Goal: Use online tool/utility: Utilize a website feature to perform a specific function

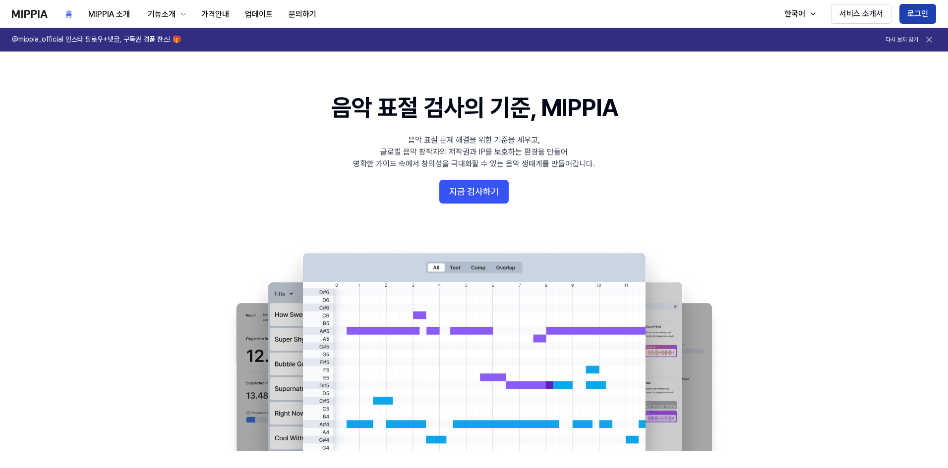
click at [919, 18] on button "로그인" at bounding box center [917, 14] width 37 height 20
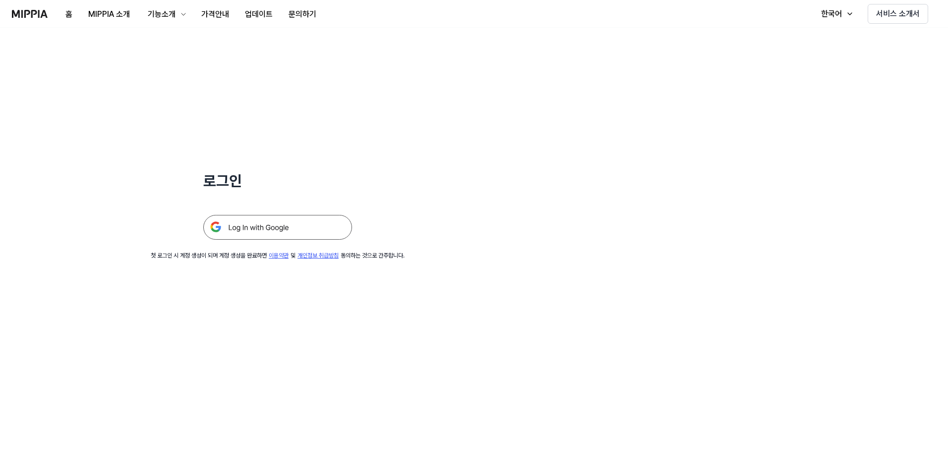
click at [297, 224] on img at bounding box center [277, 227] width 149 height 25
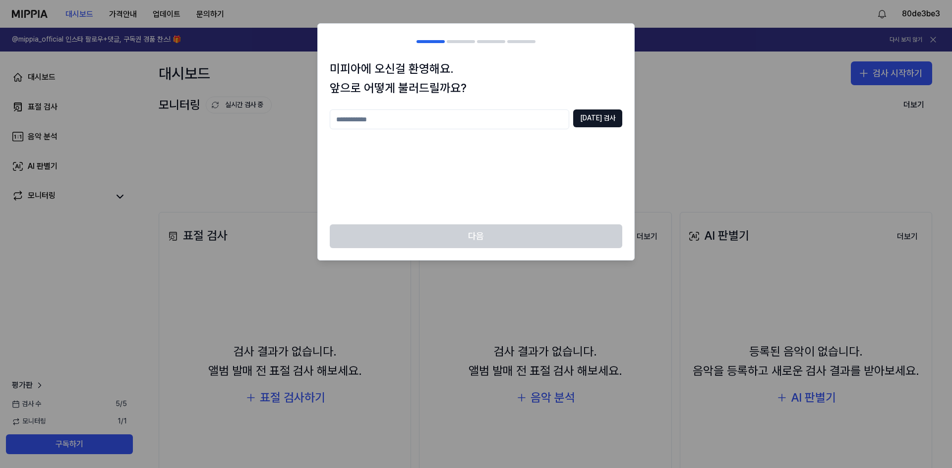
click at [468, 121] on input "text" at bounding box center [449, 120] width 239 height 20
type input "*"
type input "****"
click at [598, 116] on button "중복 검사" at bounding box center [597, 119] width 49 height 18
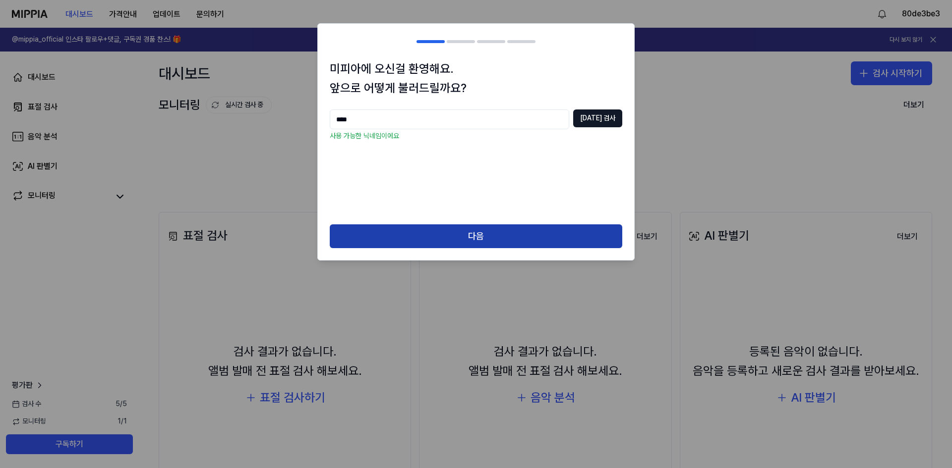
click at [496, 237] on button "다음" at bounding box center [476, 237] width 292 height 24
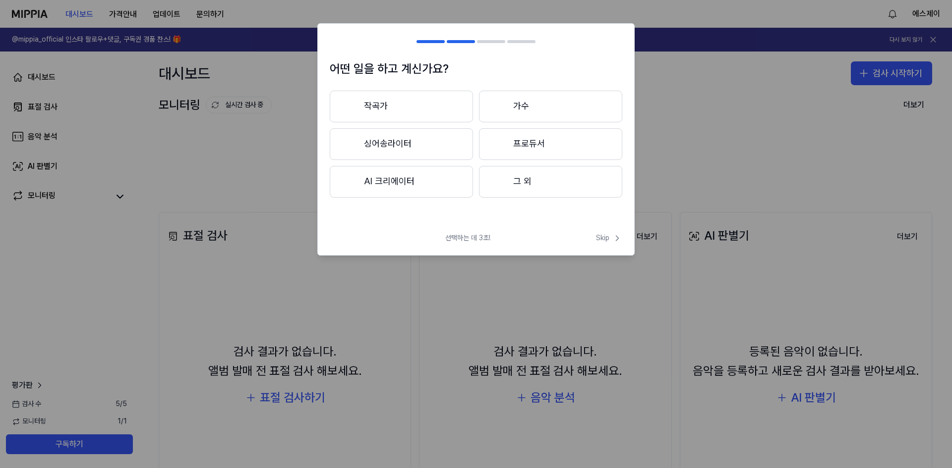
click at [397, 103] on button "작곡가" at bounding box center [401, 107] width 143 height 32
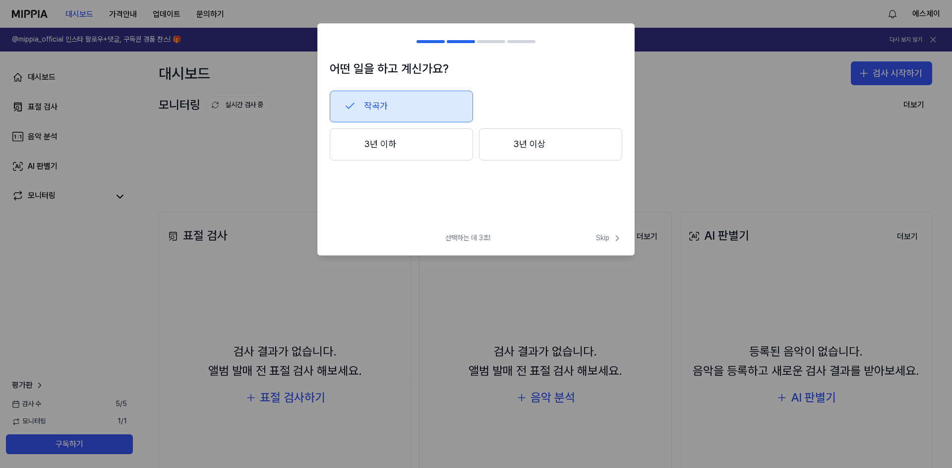
click at [525, 143] on button "3년 이상" at bounding box center [550, 144] width 143 height 33
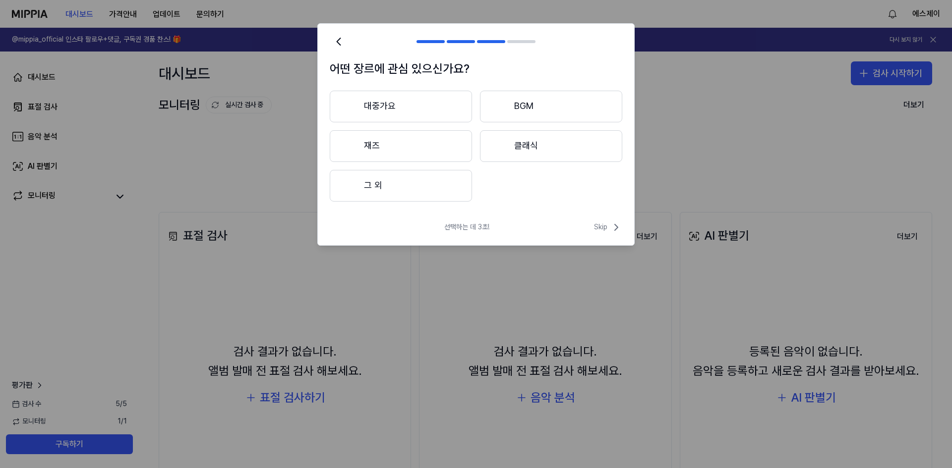
click at [413, 103] on button "대중가요" at bounding box center [401, 107] width 142 height 32
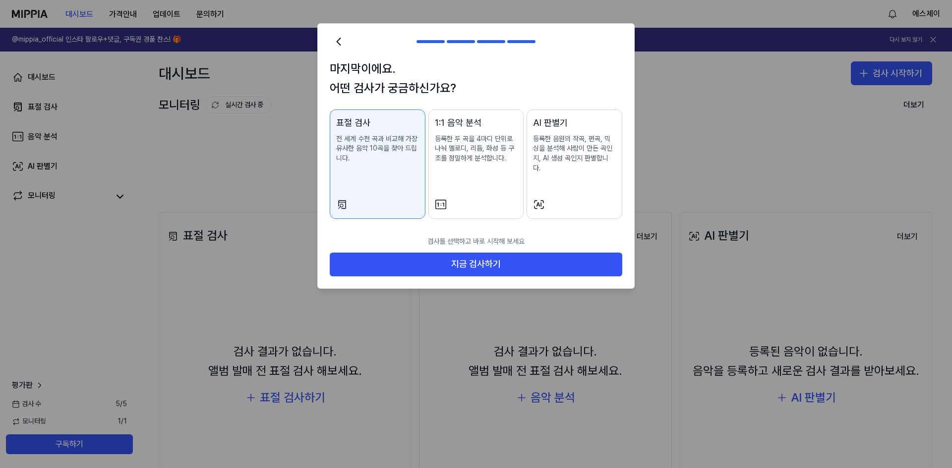
click at [564, 152] on p "등록한 음원의 작곡, 편곡, 믹싱을 분석해 사람이 만든 곡인지, AI 생성 곡인지 판별합니다." at bounding box center [574, 153] width 83 height 39
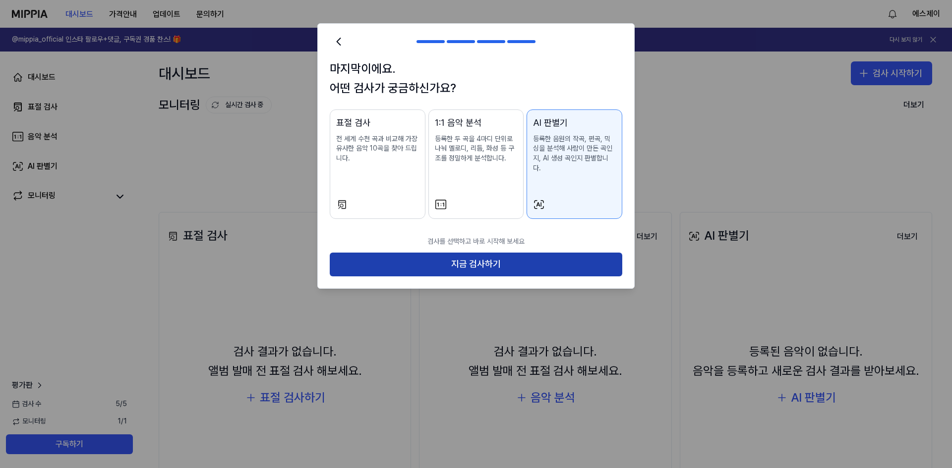
click at [506, 255] on button "지금 검사하기" at bounding box center [476, 265] width 292 height 24
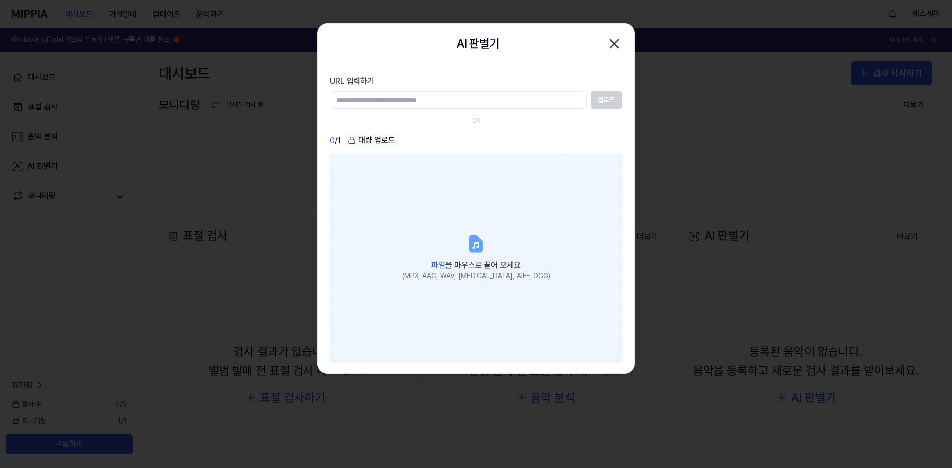
click at [427, 218] on label "파일 을 마우스로 끌어 오세요 (MP3, AAC, WAV, FLAC, AIFF, OGG)" at bounding box center [476, 258] width 292 height 208
click at [0, 0] on input "파일 을 마우스로 끌어 오세요 (MP3, AAC, WAV, FLAC, AIFF, OGG)" at bounding box center [0, 0] width 0 height 0
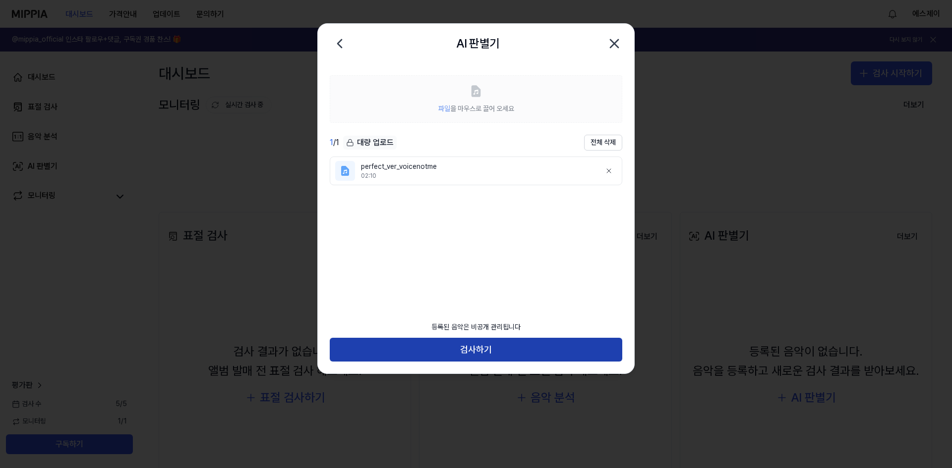
click at [484, 351] on button "검사하기" at bounding box center [476, 350] width 292 height 24
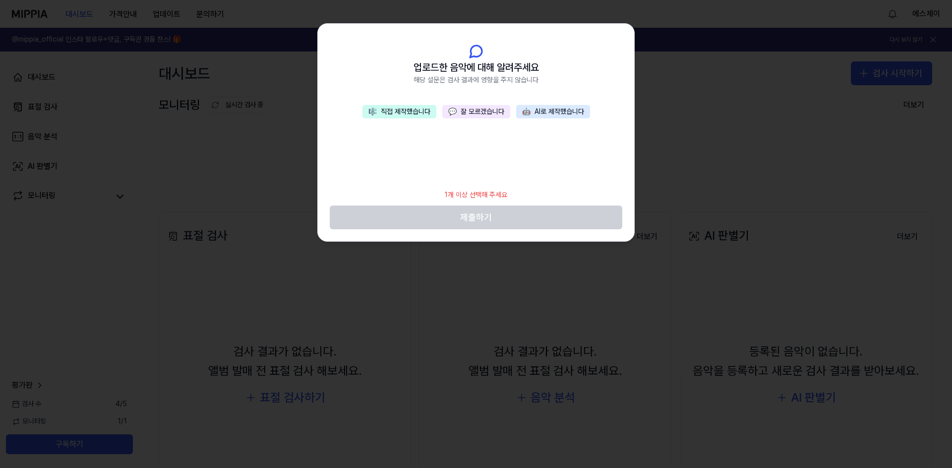
click at [400, 107] on button "🎼 직접 제작했습니다" at bounding box center [399, 112] width 74 height 14
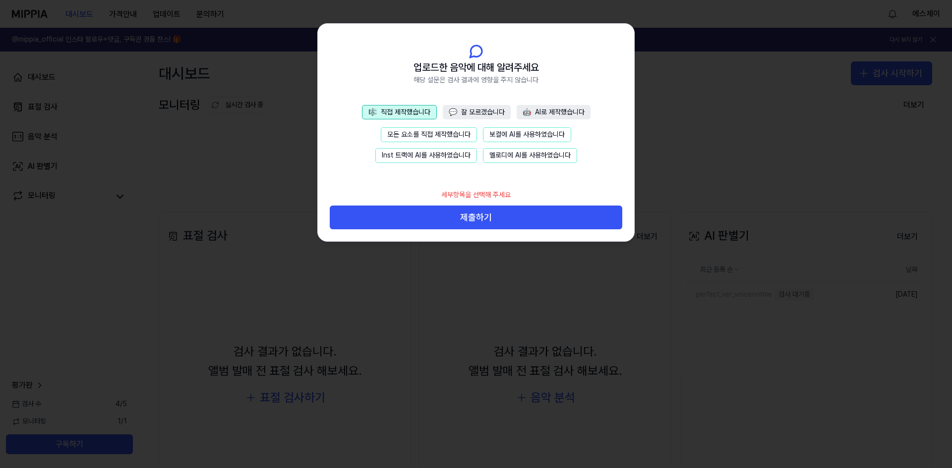
click at [504, 133] on button "보컬에 AI를 사용하였습니다" at bounding box center [527, 134] width 88 height 15
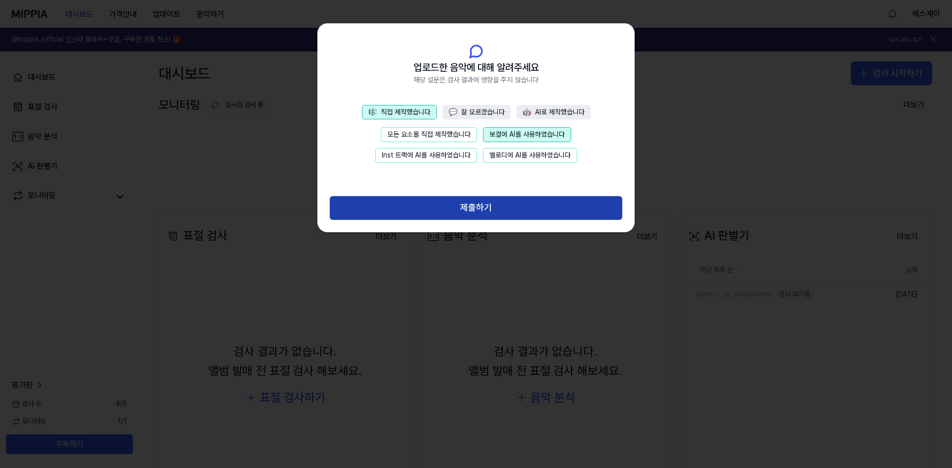
click at [510, 211] on button "제출하기" at bounding box center [476, 208] width 292 height 24
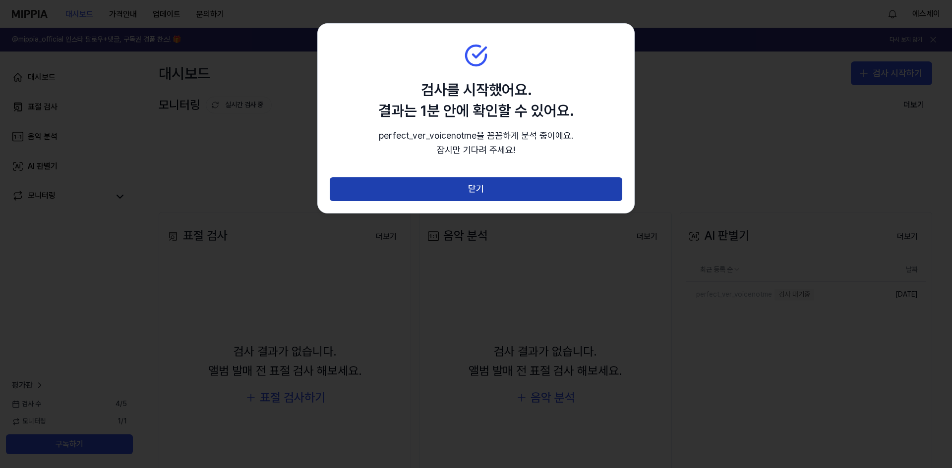
click at [506, 188] on button "닫기" at bounding box center [476, 189] width 292 height 24
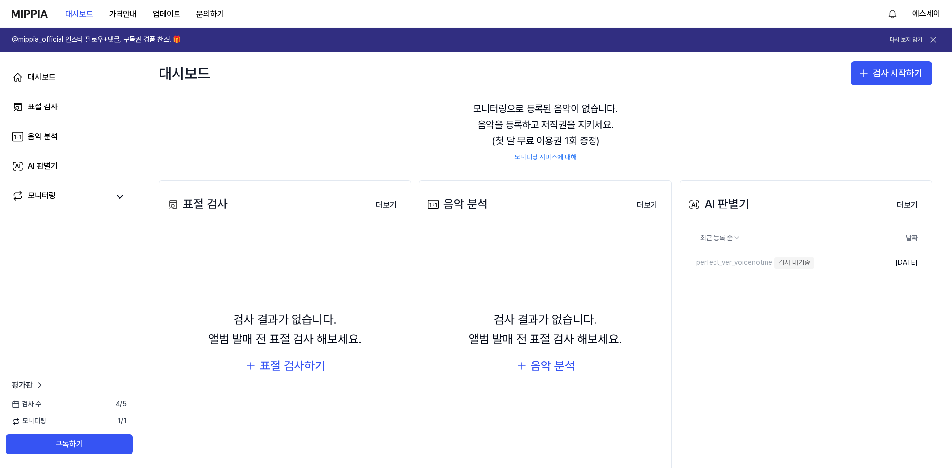
scroll to position [50, 0]
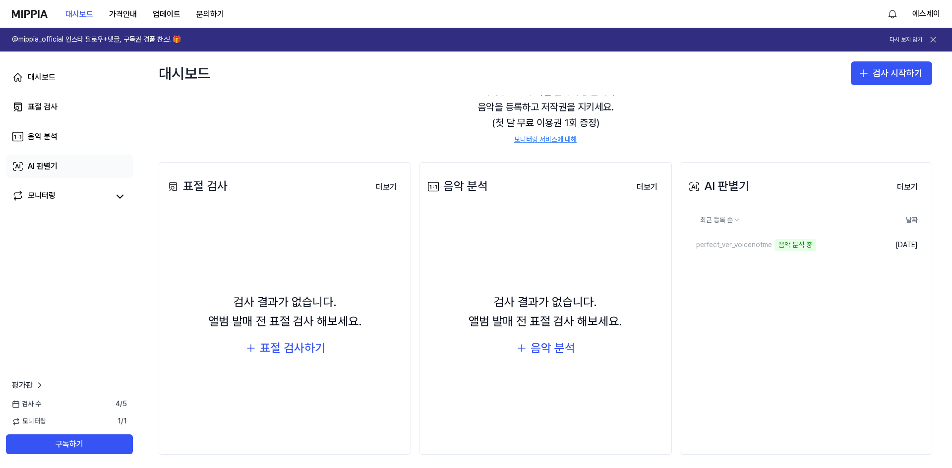
click at [52, 162] on div "AI 판별기" at bounding box center [43, 167] width 30 height 12
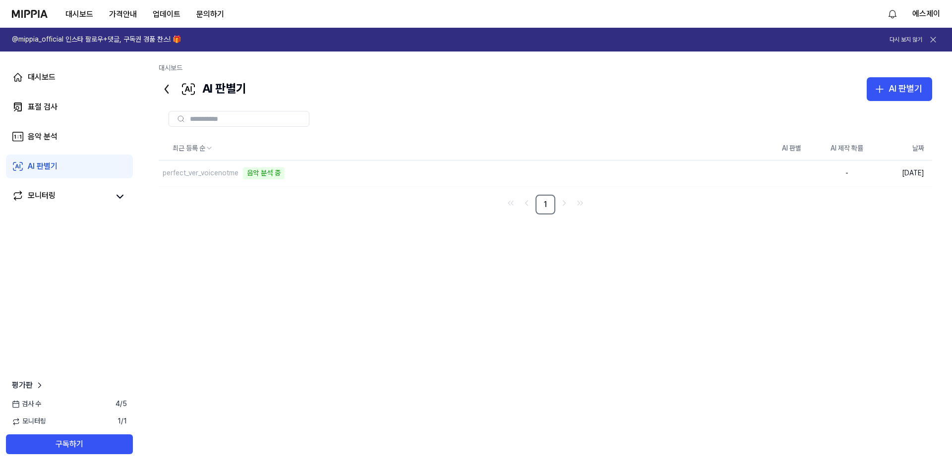
drag, startPoint x: 837, startPoint y: 226, endPoint x: 744, endPoint y: 239, distance: 93.2
click at [744, 236] on div "최근 등록 순 AI 판별 AI 제작 확률 날짜 perfect_ver_voicenotme 음악 분석 중 삭제 - 2025.10.08. 1" at bounding box center [545, 289] width 773 height 304
drag, startPoint x: 702, startPoint y: 110, endPoint x: 850, endPoint y: 185, distance: 166.5
click at [855, 195] on div "최근 등록 순 AI 판별 AI 제작 확률 날짜 perfect_ver_voicenotme 삭제 Human 4 % 2025.10.08. 1" at bounding box center [545, 284] width 773 height 367
click at [841, 173] on div "4 %" at bounding box center [847, 174] width 40 height 10
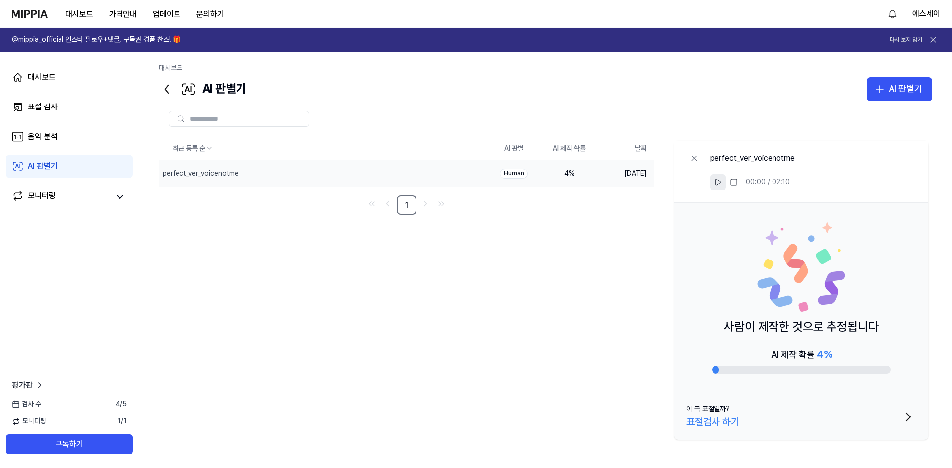
click at [714, 179] on icon at bounding box center [718, 182] width 8 height 8
click at [590, 352] on div "최근 등록 순 AI 판별 AI 제작 확률 날짜 perfect_ver_voicenotme 삭제 Human 4 % 2025.10.08. 1 per…" at bounding box center [545, 290] width 773 height 307
